Goal: Task Accomplishment & Management: Use online tool/utility

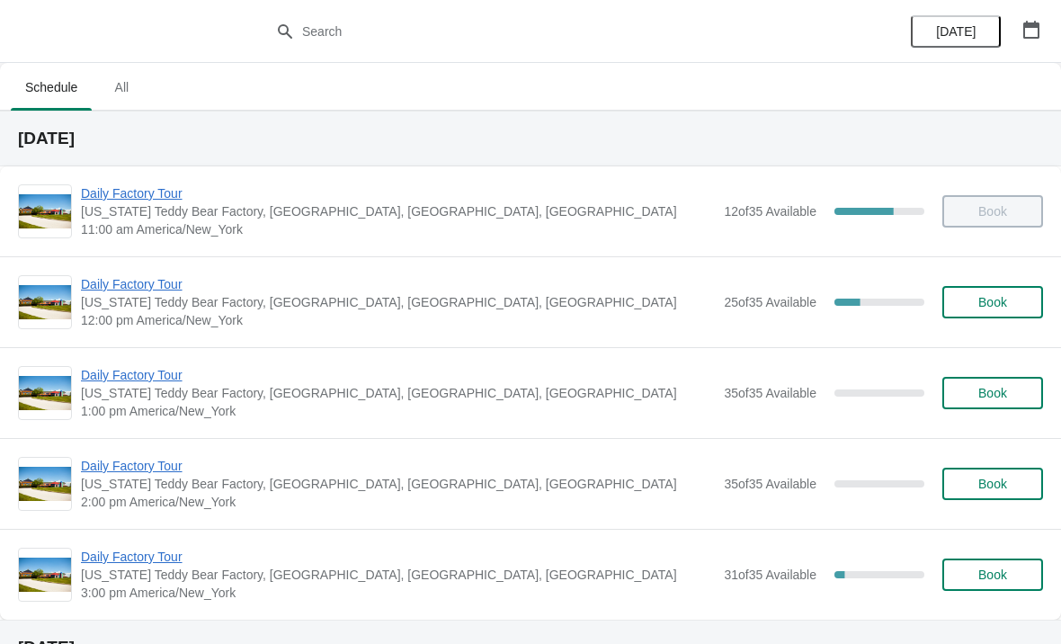
click at [429, 291] on span "Daily Factory Tour" at bounding box center [398, 284] width 634 height 18
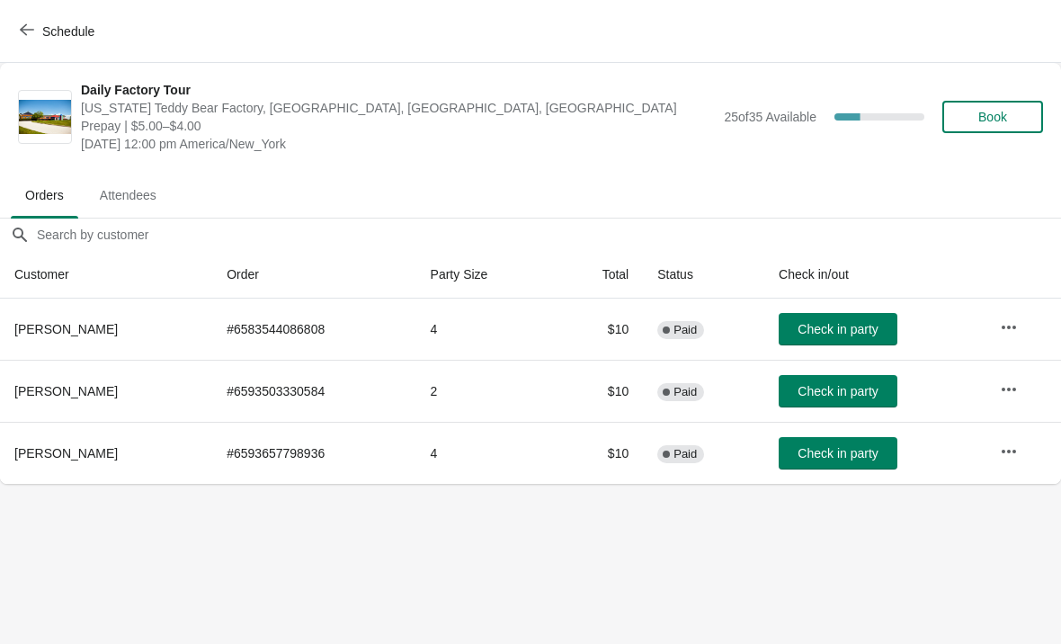
click at [831, 467] on button "Check in party" at bounding box center [838, 453] width 119 height 32
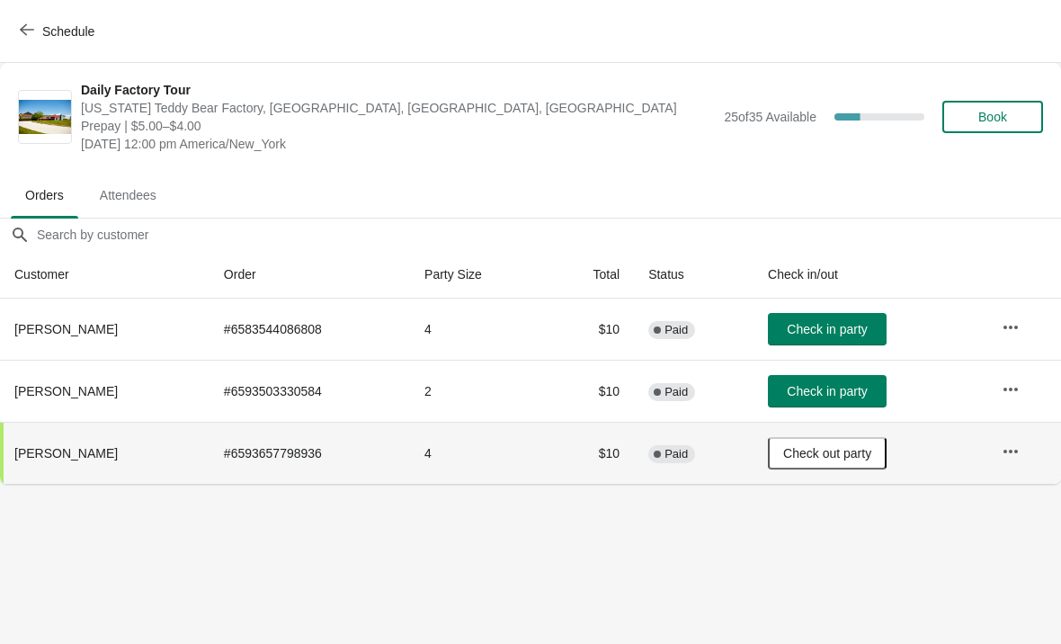
click at [821, 461] on button "Check out party" at bounding box center [827, 453] width 119 height 32
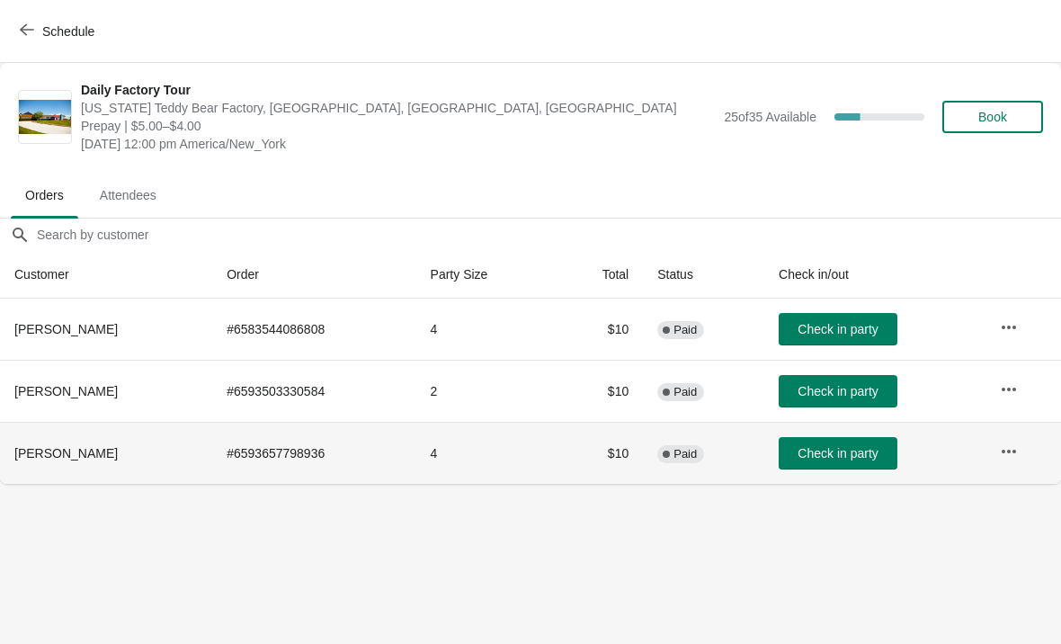
click at [821, 462] on button "Check in party" at bounding box center [838, 453] width 119 height 32
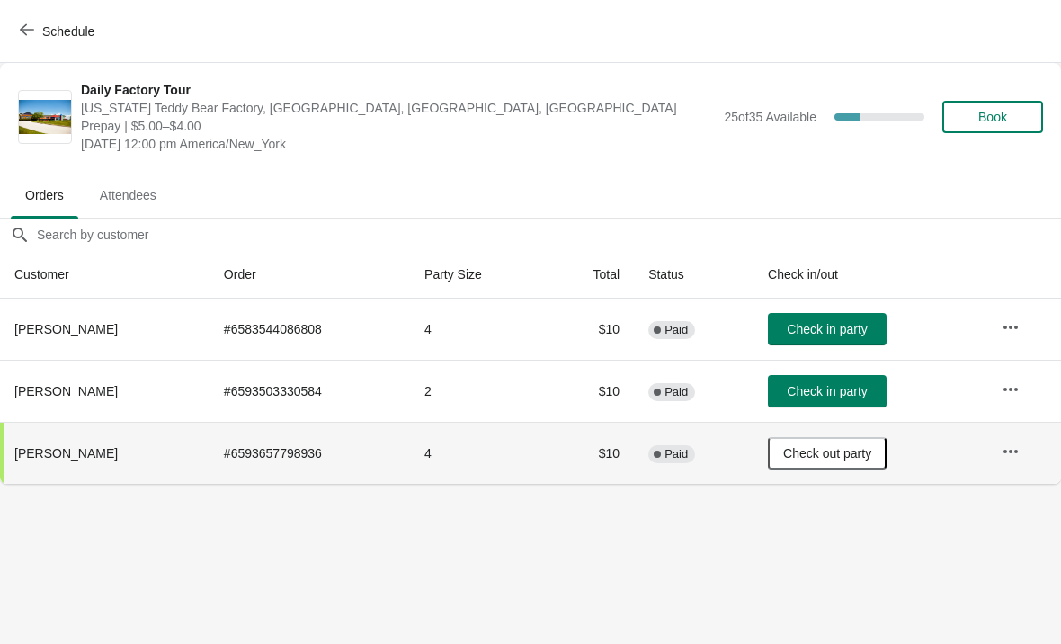
click at [811, 387] on span "Check in party" at bounding box center [827, 391] width 80 height 14
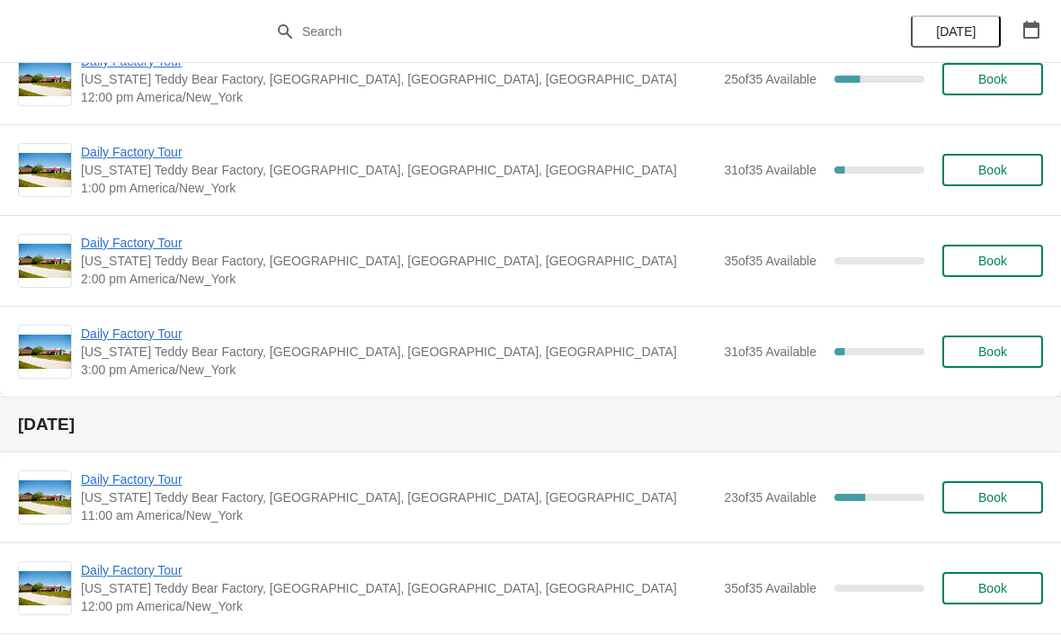
scroll to position [224, 0]
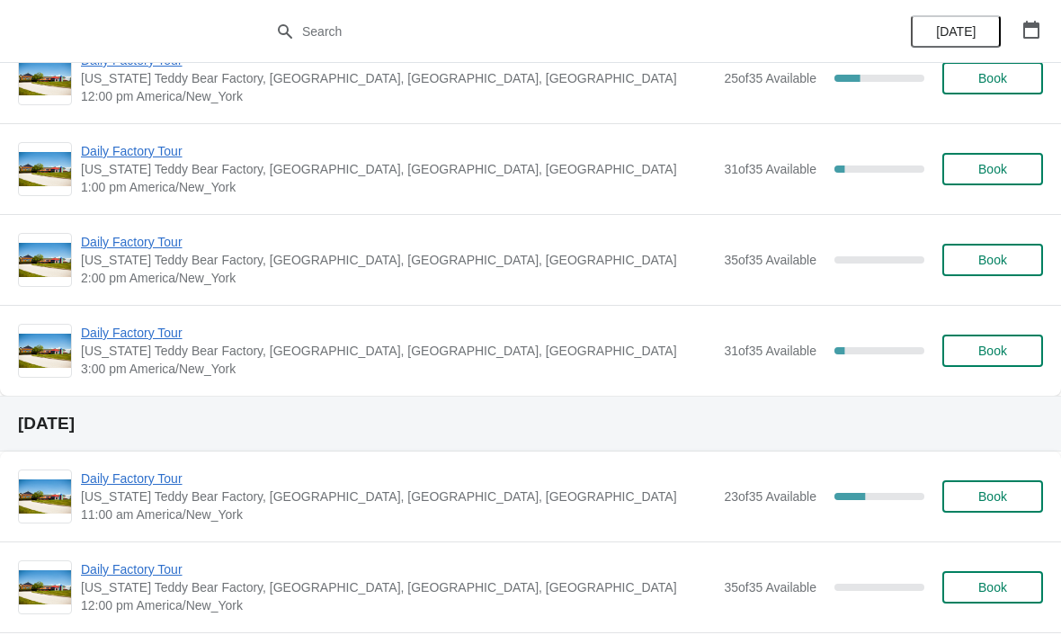
click at [353, 250] on span "Daily Factory Tour" at bounding box center [398, 242] width 634 height 18
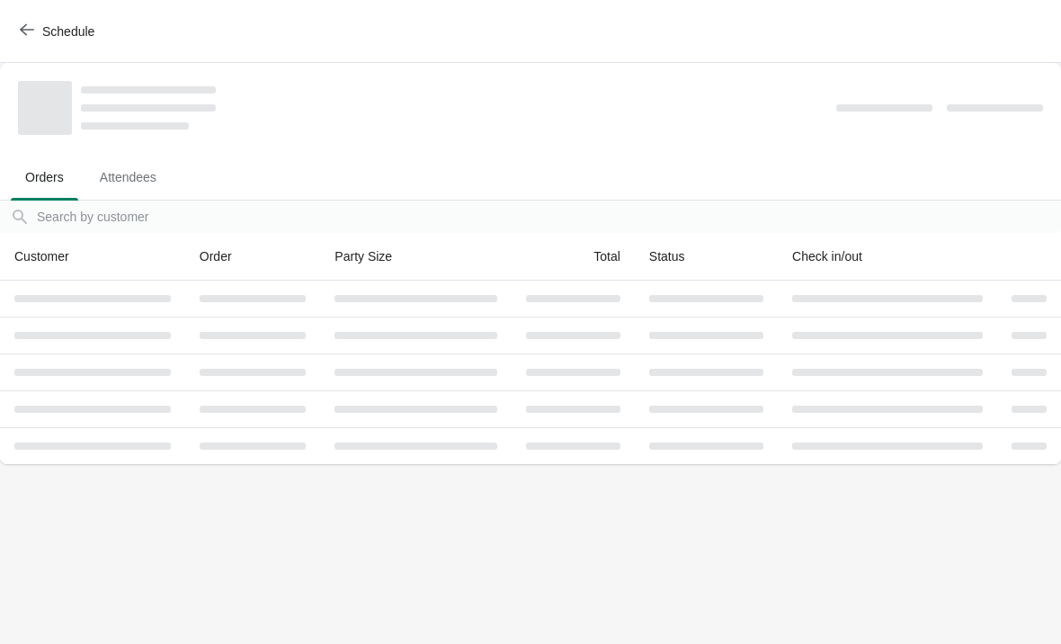
scroll to position [0, 0]
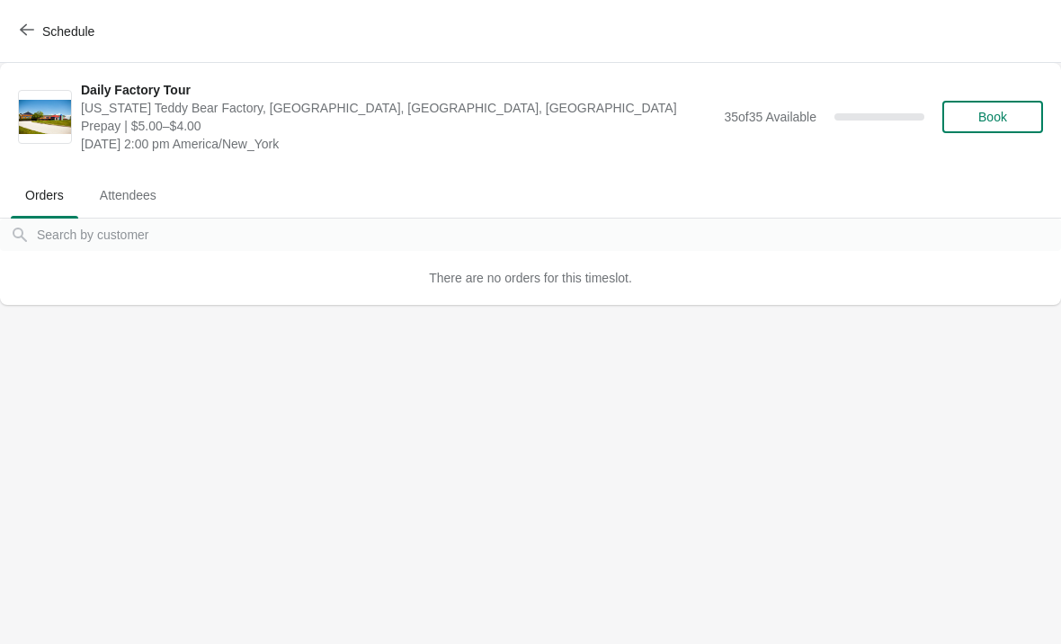
click at [45, 17] on button "Schedule" at bounding box center [59, 31] width 100 height 32
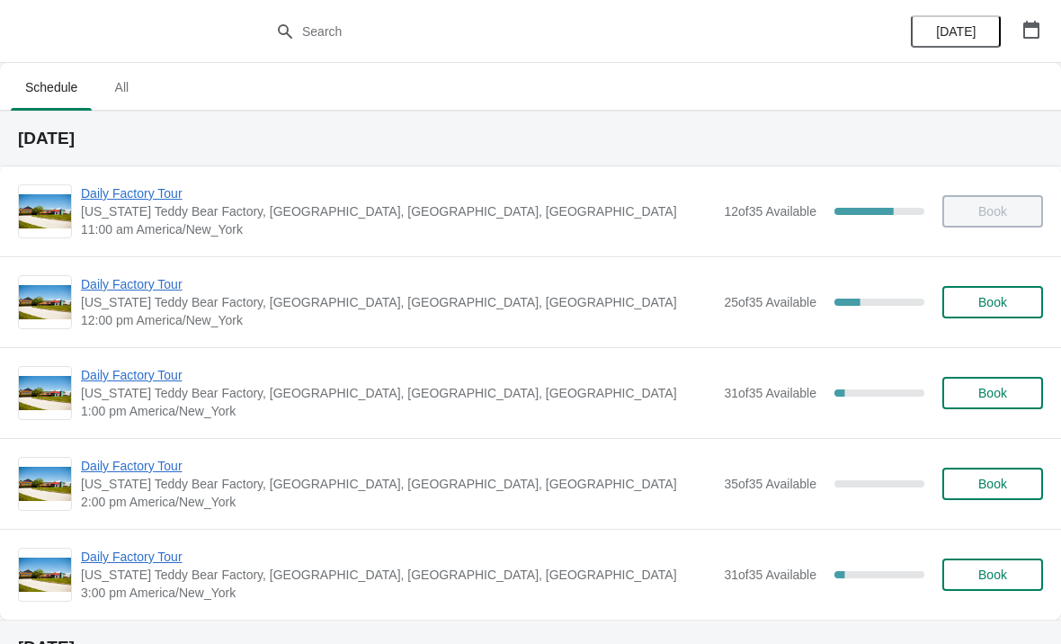
scroll to position [1, 0]
click at [138, 382] on span "Daily Factory Tour" at bounding box center [398, 374] width 634 height 18
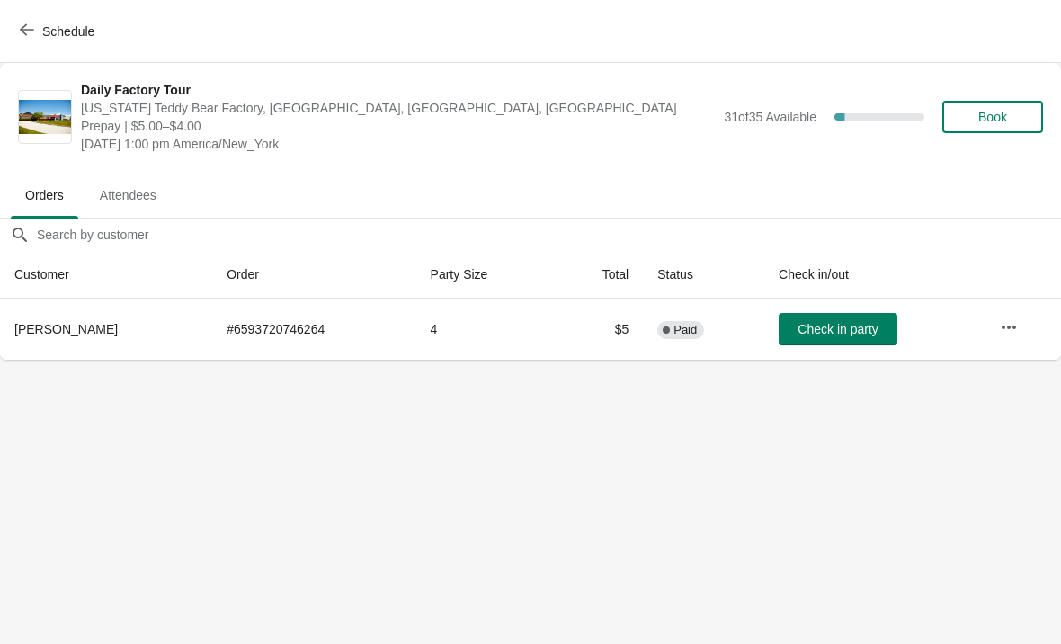
scroll to position [0, -1]
click at [59, 18] on button "Schedule" at bounding box center [59, 31] width 100 height 32
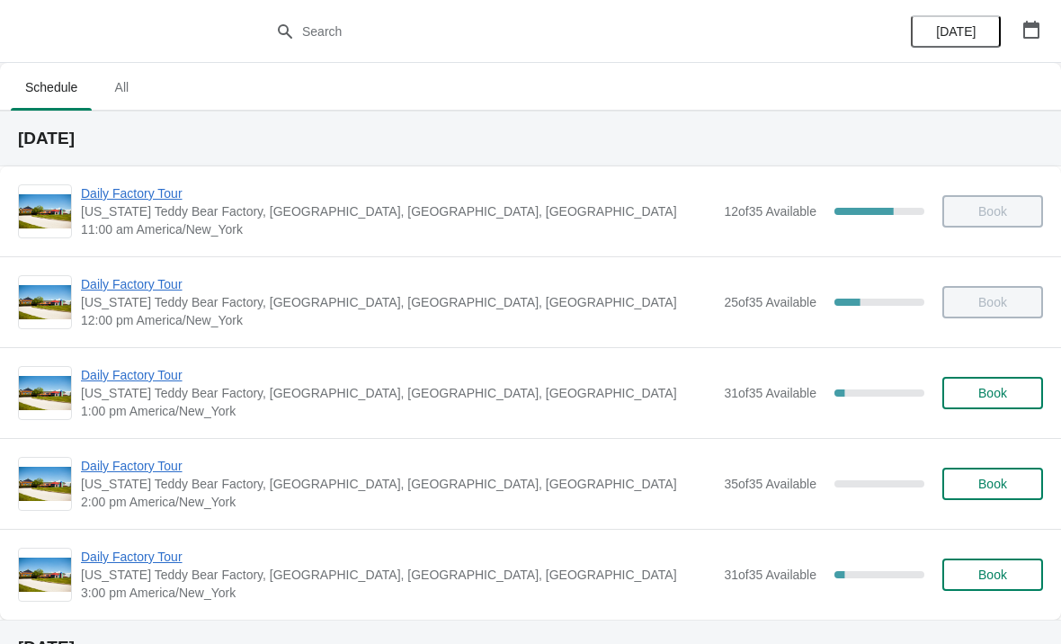
click at [371, 383] on span "Daily Factory Tour" at bounding box center [398, 375] width 634 height 18
click at [179, 381] on span "Daily Factory Tour" at bounding box center [398, 375] width 634 height 18
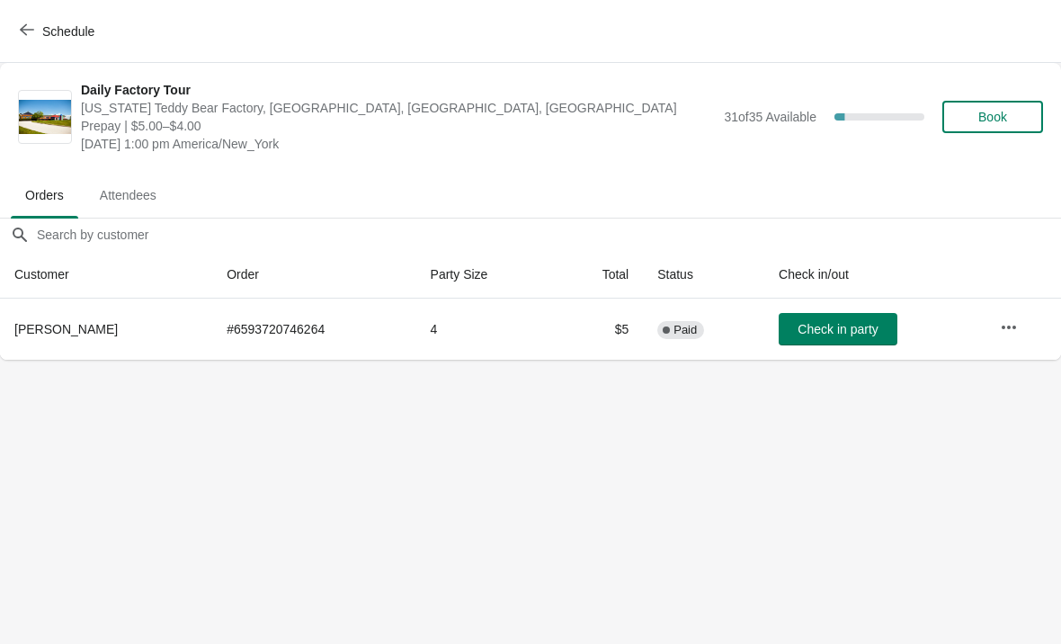
click at [854, 325] on span "Check in party" at bounding box center [837, 329] width 80 height 14
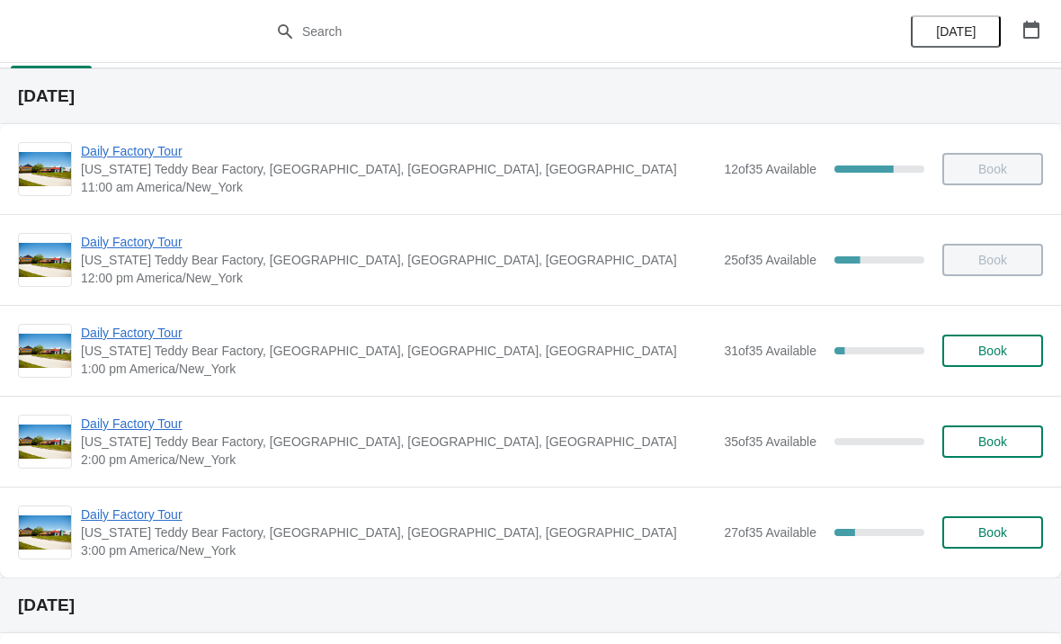
scroll to position [43, 0]
